Goal: Transaction & Acquisition: Purchase product/service

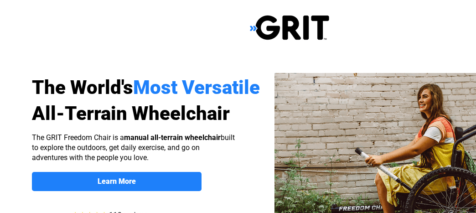
select select "CA"
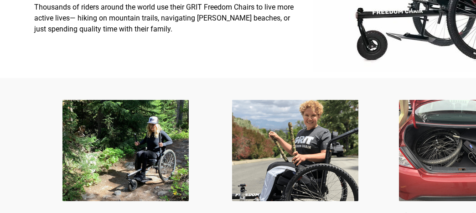
scroll to position [456, 0]
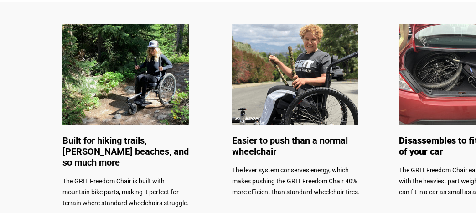
click at [429, 140] on span "Disassembles to fit in the trunk of your car" at bounding box center [463, 146] width 128 height 22
click at [445, 101] on img at bounding box center [462, 74] width 126 height 101
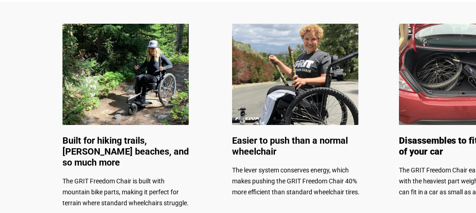
click at [446, 144] on span "Disassembles to fit in the trunk of your car" at bounding box center [463, 146] width 128 height 22
click at [446, 142] on span "Disassembles to fit in the trunk of your car" at bounding box center [463, 146] width 128 height 22
drag, startPoint x: 424, startPoint y: 103, endPoint x: 339, endPoint y: 103, distance: 85.3
drag, startPoint x: 339, startPoint y: 103, endPoint x: 305, endPoint y: 111, distance: 35.4
click at [305, 111] on img at bounding box center [295, 74] width 126 height 101
